Goal: Transaction & Acquisition: Purchase product/service

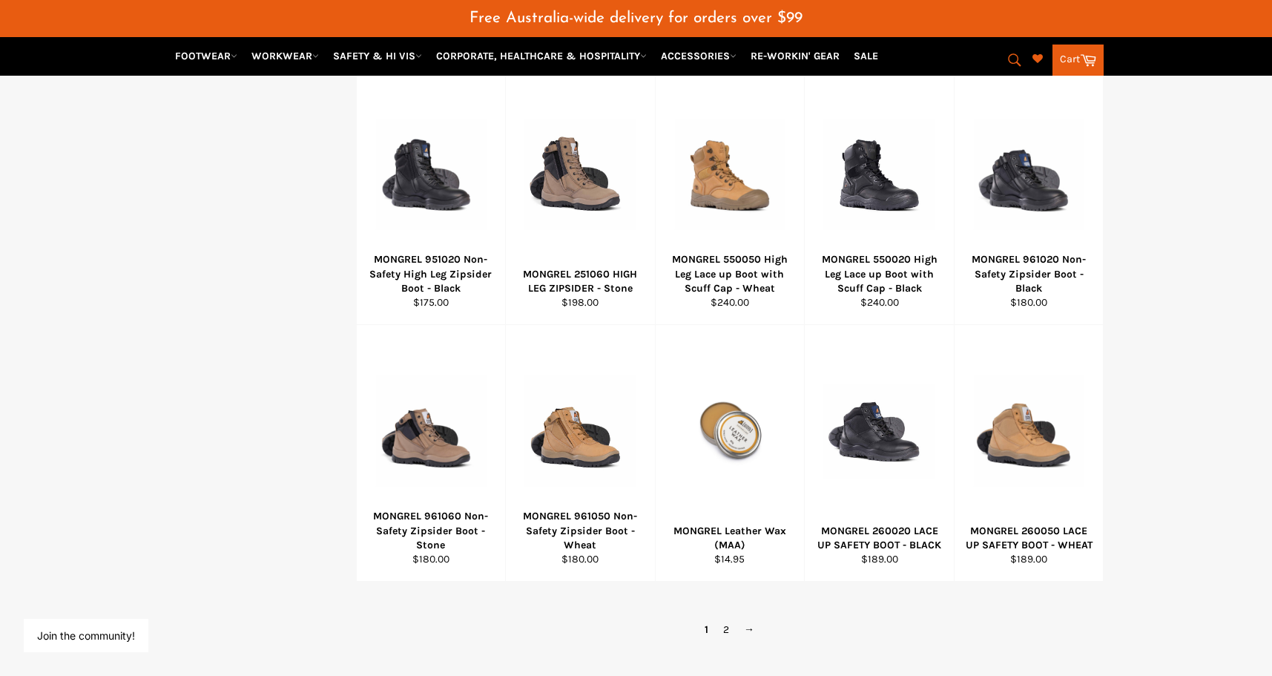
scroll to position [1171, 0]
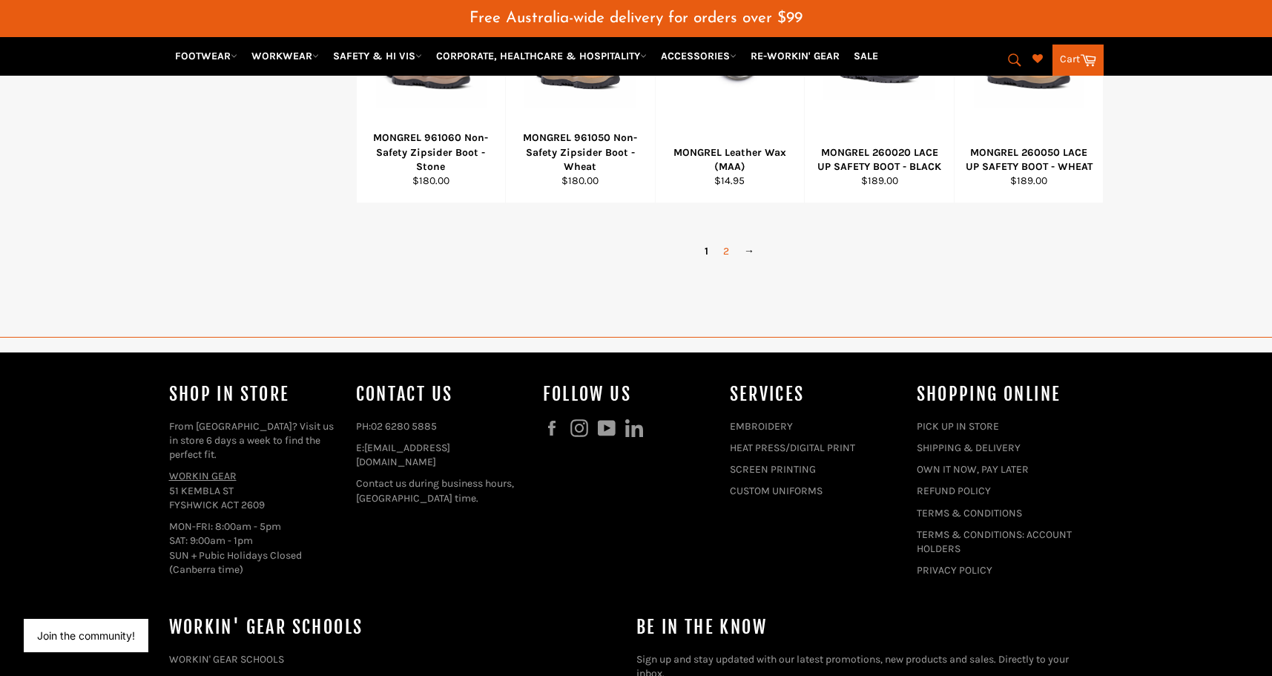
click at [726, 262] on link "2" at bounding box center [726, 251] width 21 height 22
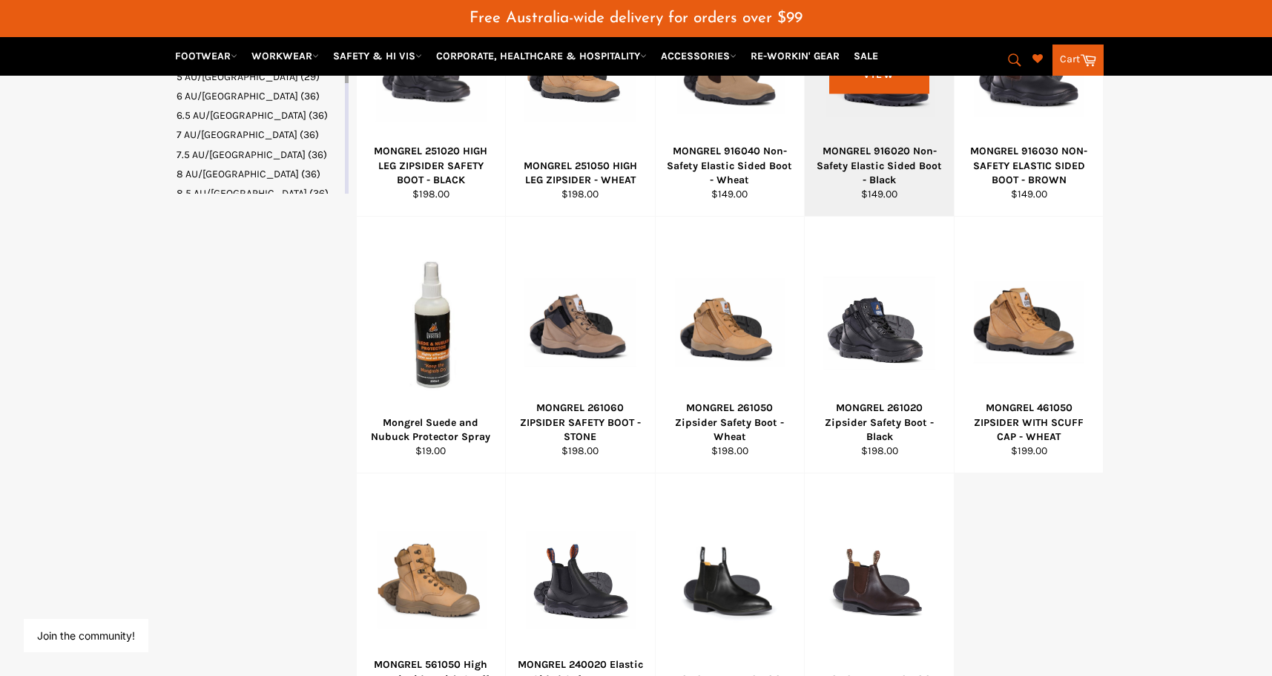
scroll to position [947, 0]
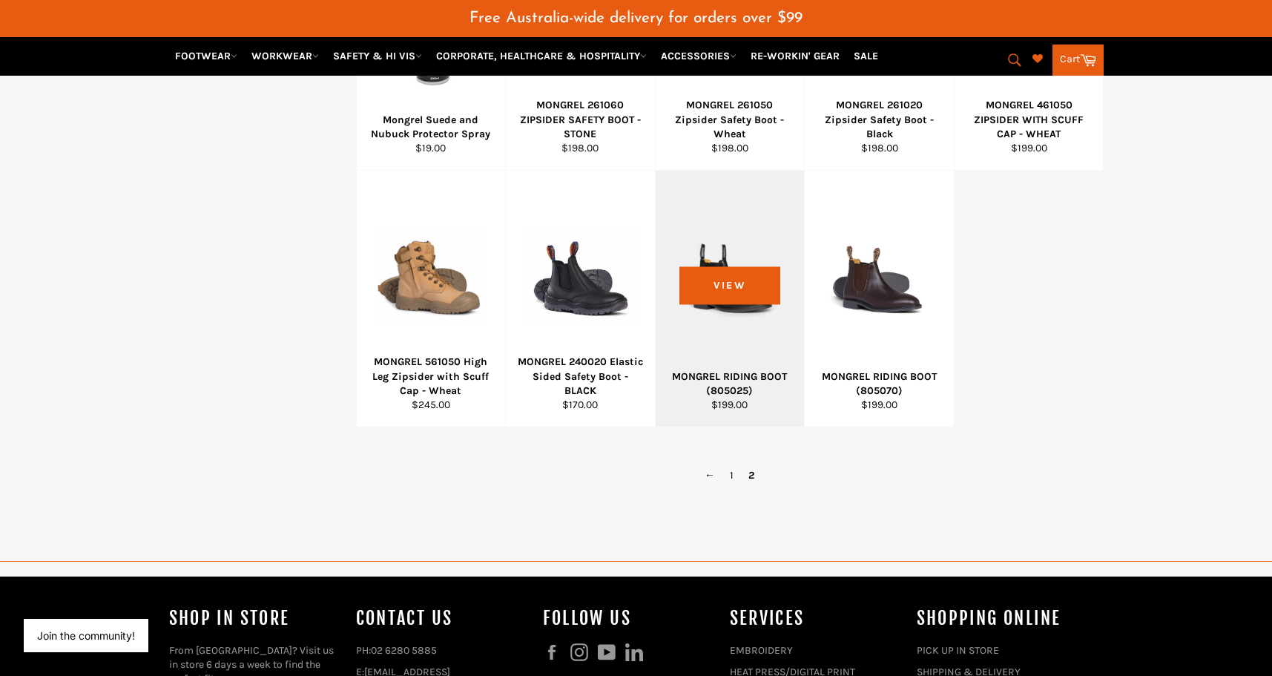
click at [752, 398] on div "MONGREL RIDING BOOT (805025)" at bounding box center [730, 383] width 131 height 29
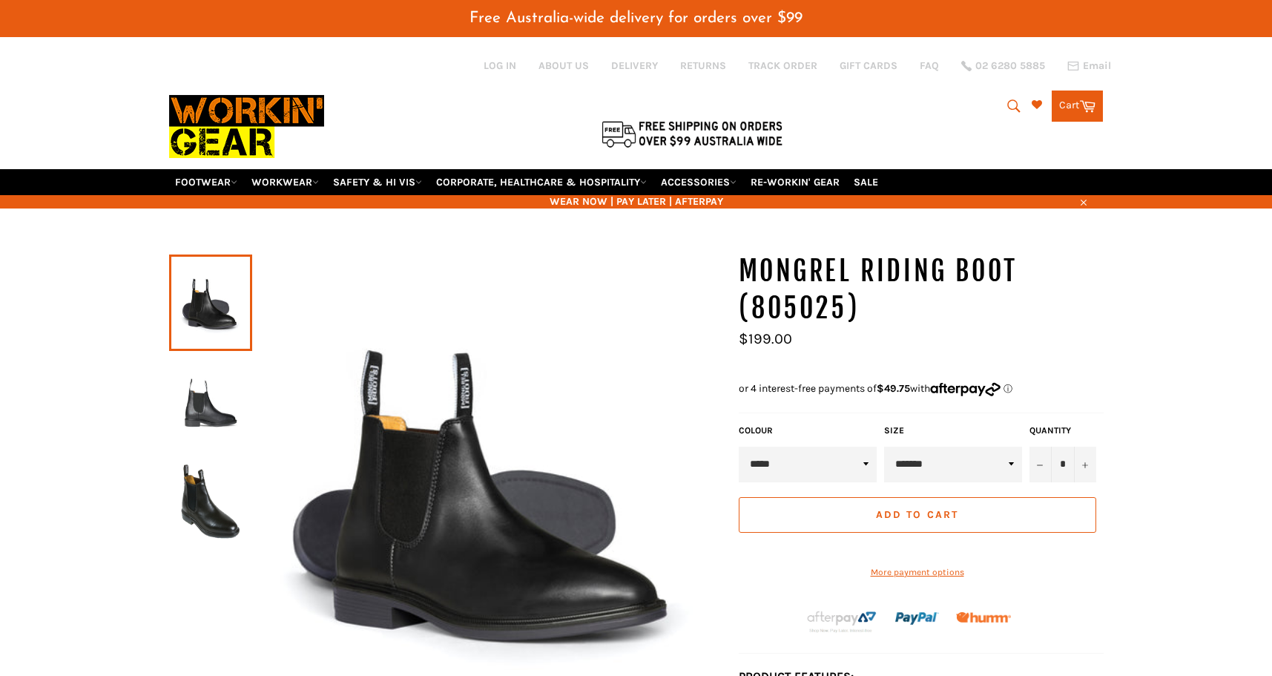
click at [884, 447] on select "**********" at bounding box center [953, 465] width 138 height 36
click at [206, 443] on img at bounding box center [211, 402] width 68 height 82
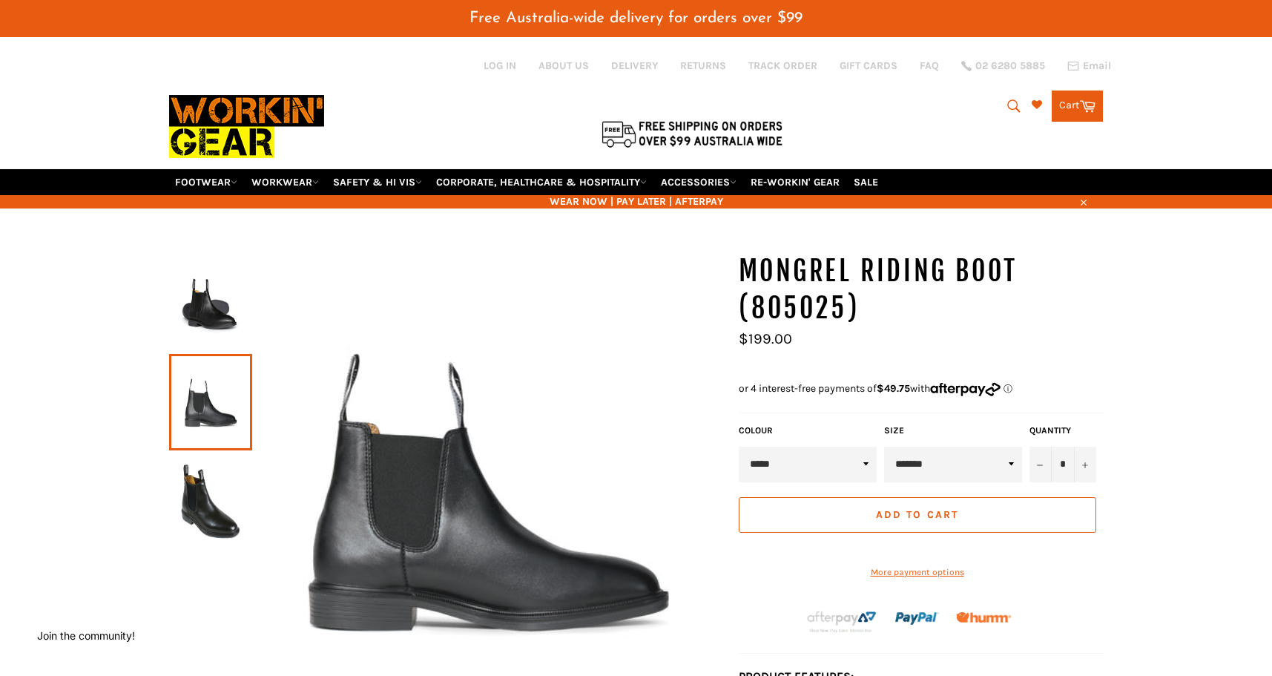
scroll to position [227, 0]
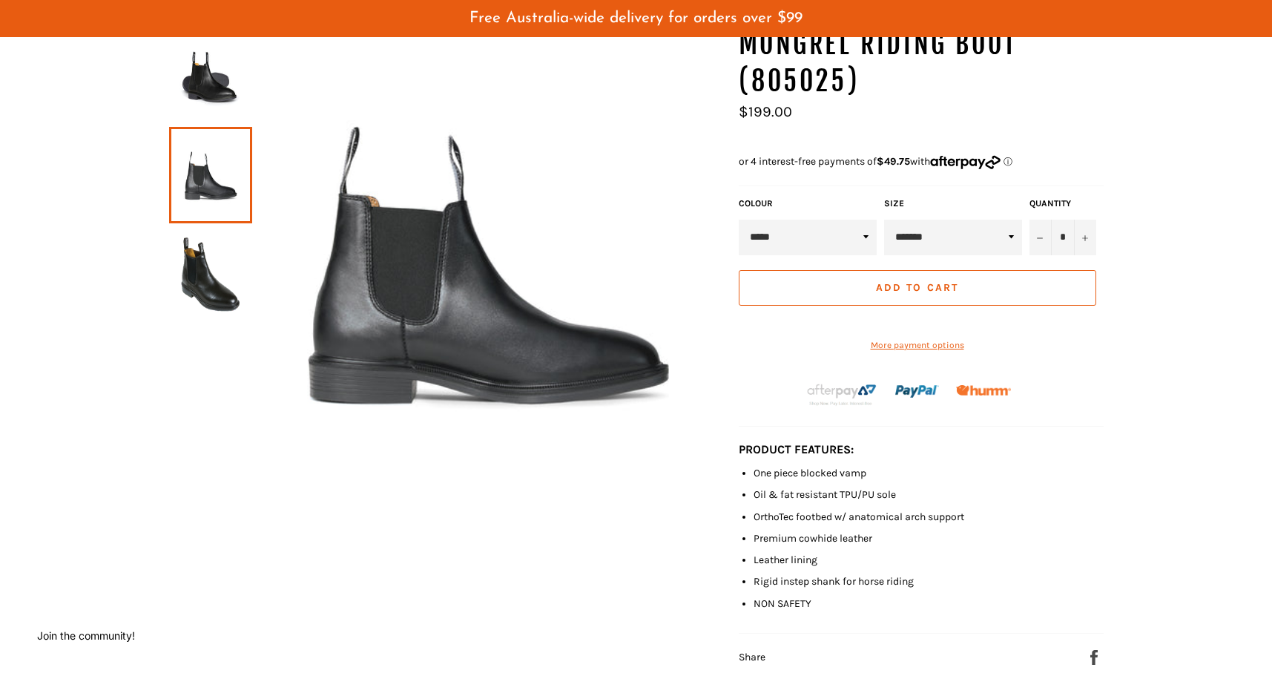
click at [204, 315] on img at bounding box center [211, 275] width 68 height 82
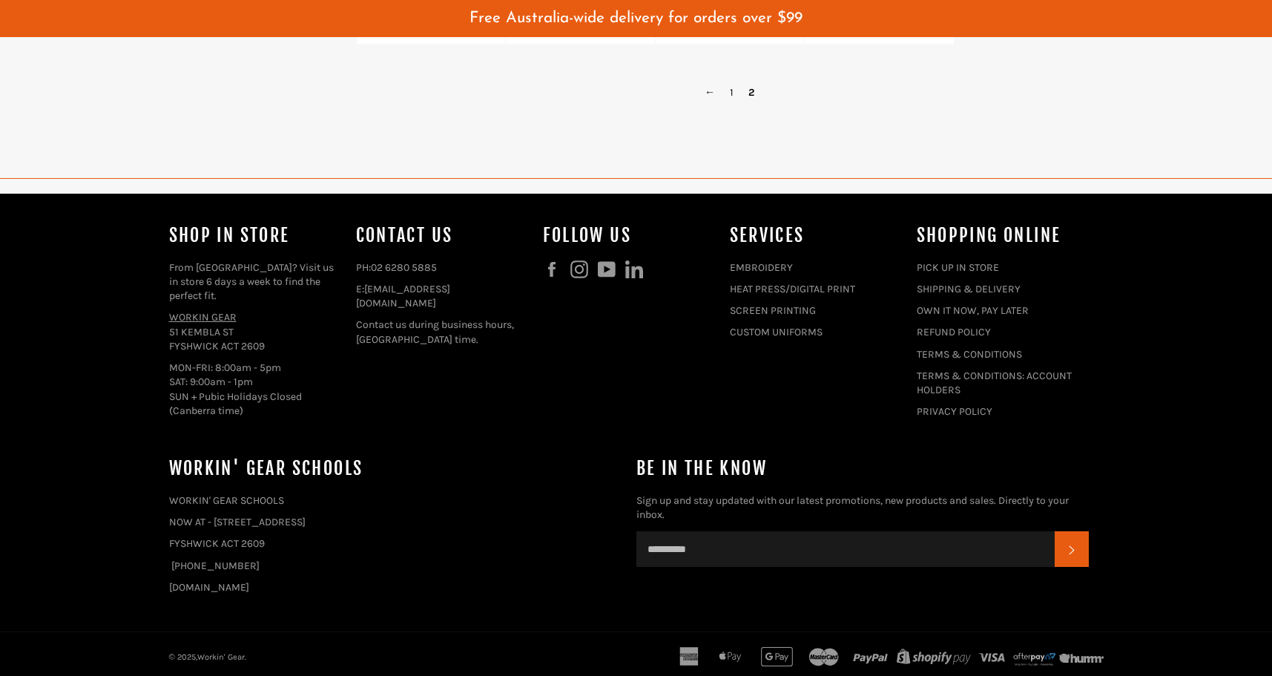
scroll to position [1353, 0]
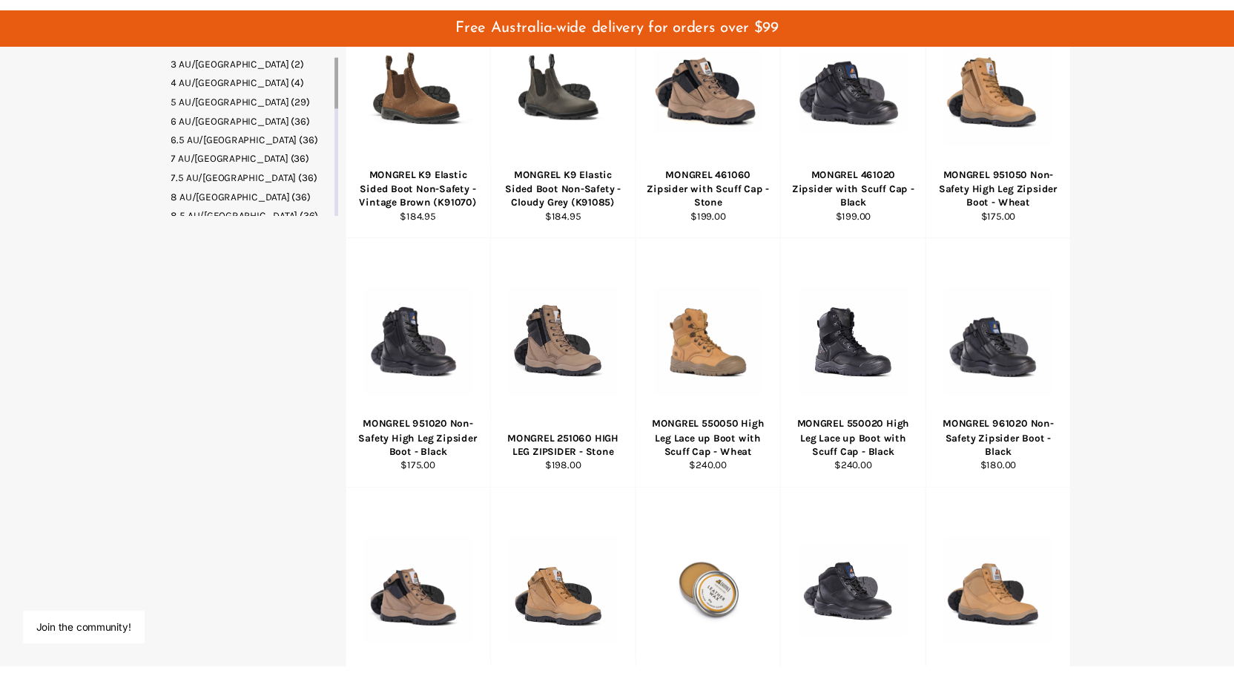
scroll to position [311, 0]
